Goal: Obtain resource: Obtain resource

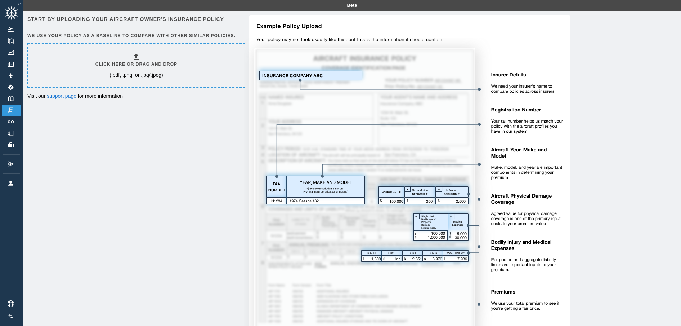
click at [138, 63] on h6 "Click here or drag and drop" at bounding box center [136, 64] width 82 height 7
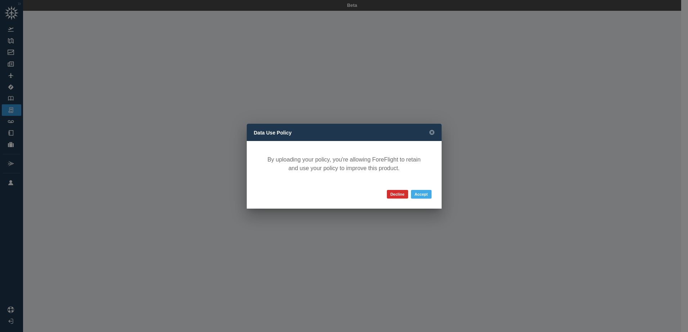
click at [421, 196] on button "Accept" at bounding box center [421, 194] width 21 height 9
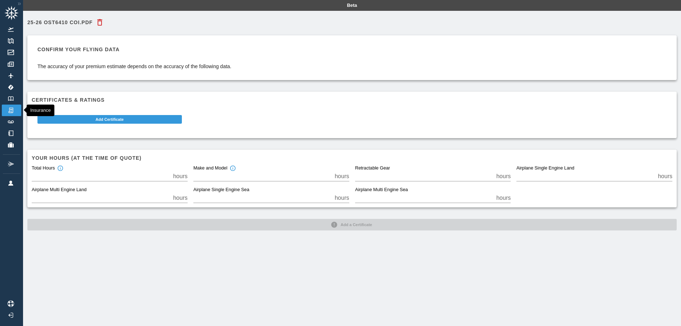
click at [14, 109] on img at bounding box center [11, 110] width 8 height 6
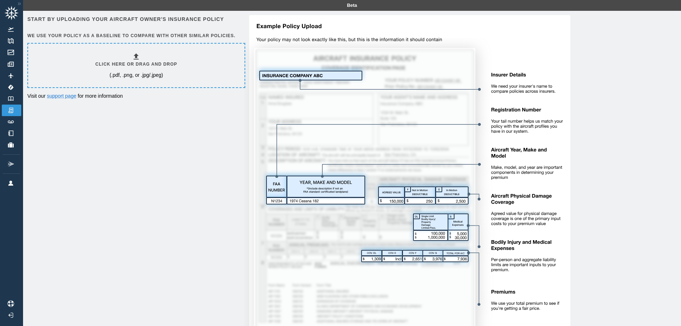
click at [138, 58] on icon at bounding box center [136, 56] width 9 height 9
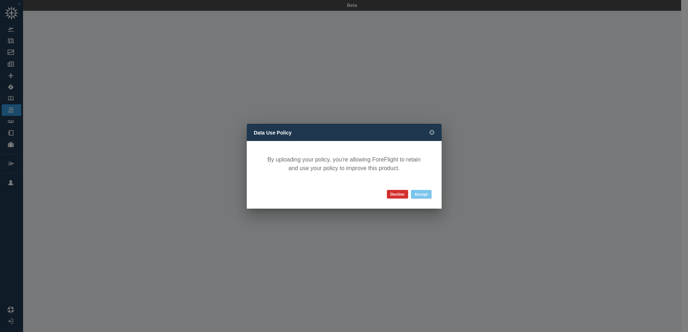
click at [428, 196] on button "Accept" at bounding box center [421, 194] width 21 height 9
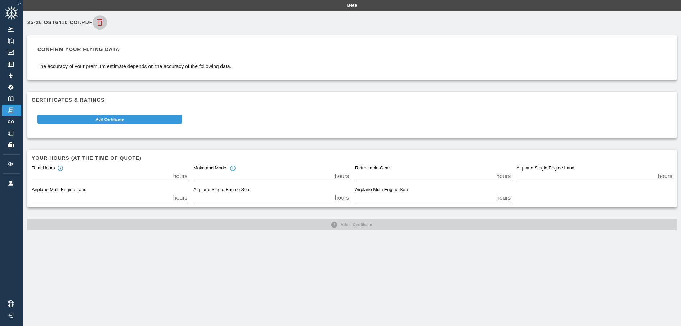
click at [97, 21] on icon "button" at bounding box center [99, 22] width 9 height 9
click at [99, 29] on button "button" at bounding box center [100, 22] width 14 height 14
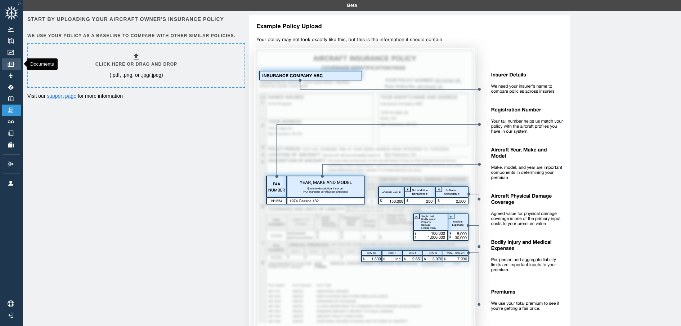
click at [10, 62] on img at bounding box center [11, 64] width 8 height 5
